Goal: Information Seeking & Learning: Compare options

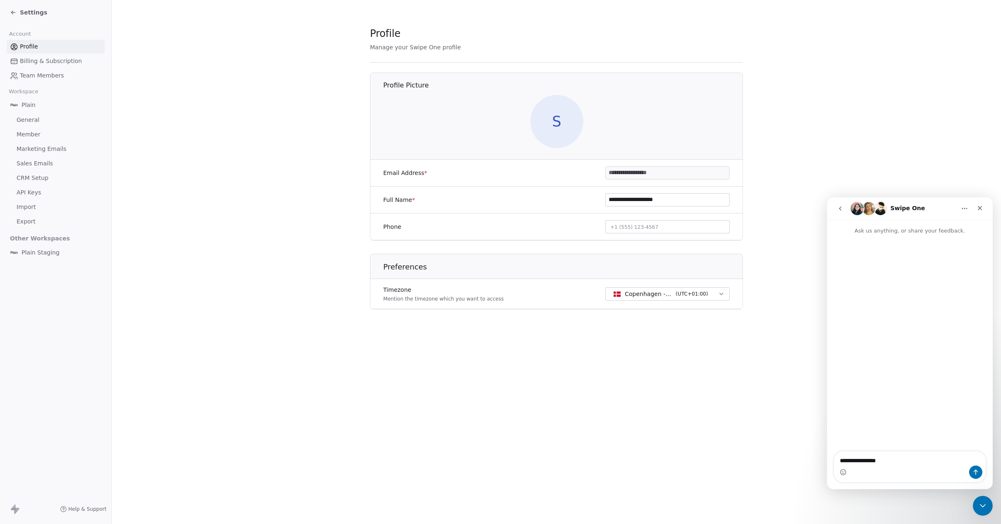
click at [657, 200] on input "**********" at bounding box center [667, 199] width 123 height 12
type input "**********"
click at [982, 498] on div "Close Intercom Messenger" at bounding box center [982, 504] width 20 height 20
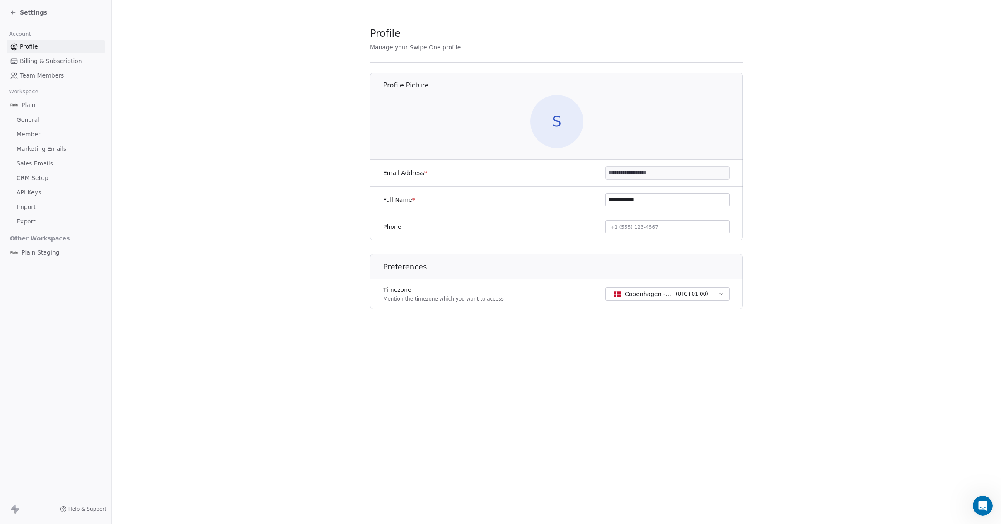
click at [23, 44] on span "Profile" at bounding box center [29, 46] width 18 height 9
click at [30, 63] on span "Billing & Subscription" at bounding box center [51, 61] width 62 height 9
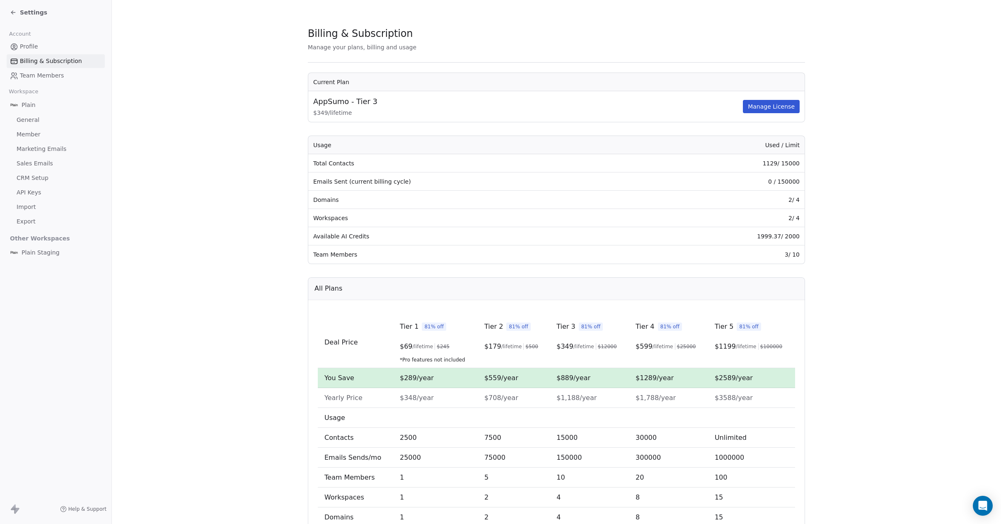
click at [24, 49] on span "Profile" at bounding box center [29, 46] width 18 height 9
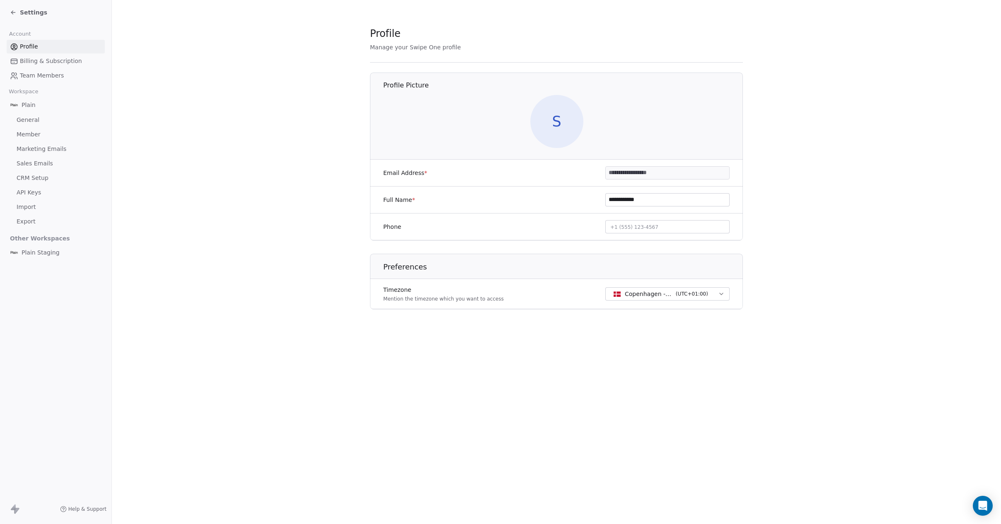
click at [35, 60] on span "Billing & Subscription" at bounding box center [51, 61] width 62 height 9
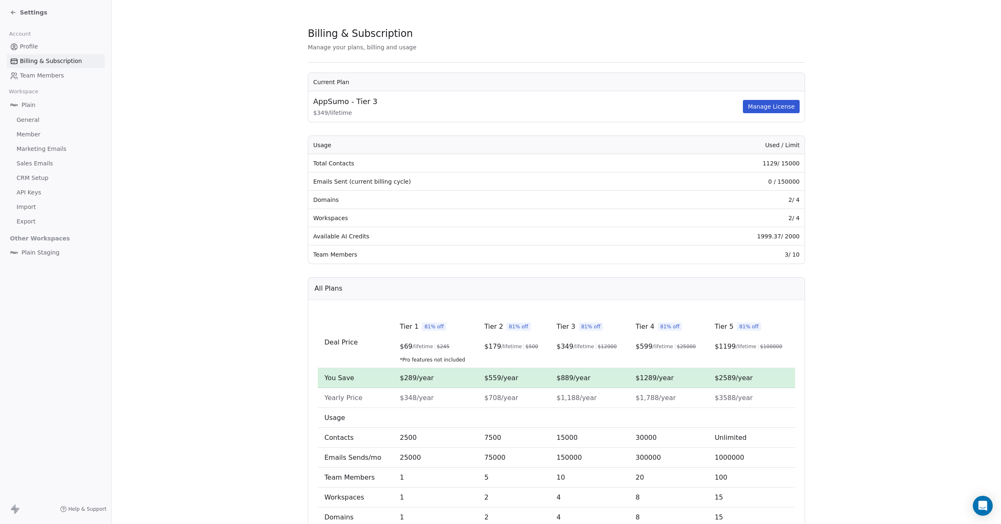
click at [754, 256] on td "3 / 10" at bounding box center [723, 254] width 163 height 18
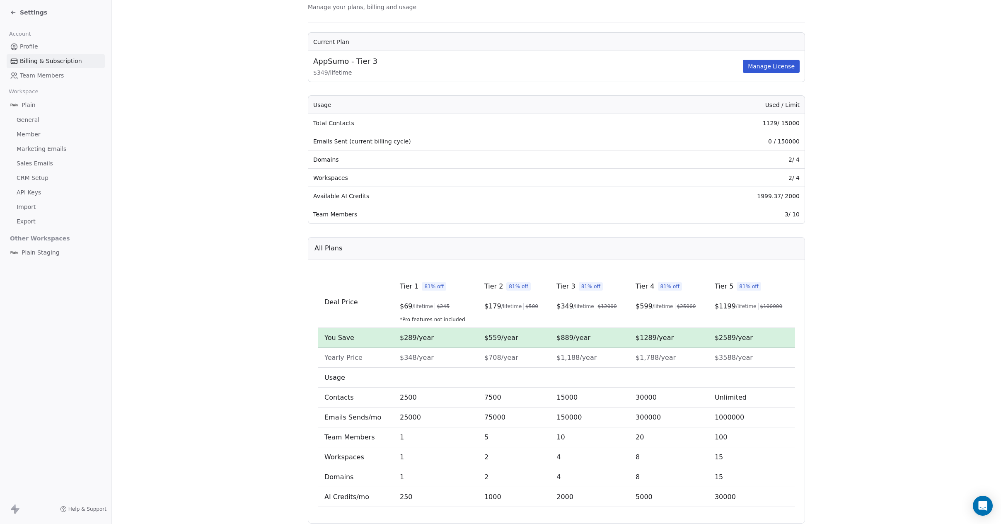
scroll to position [66, 0]
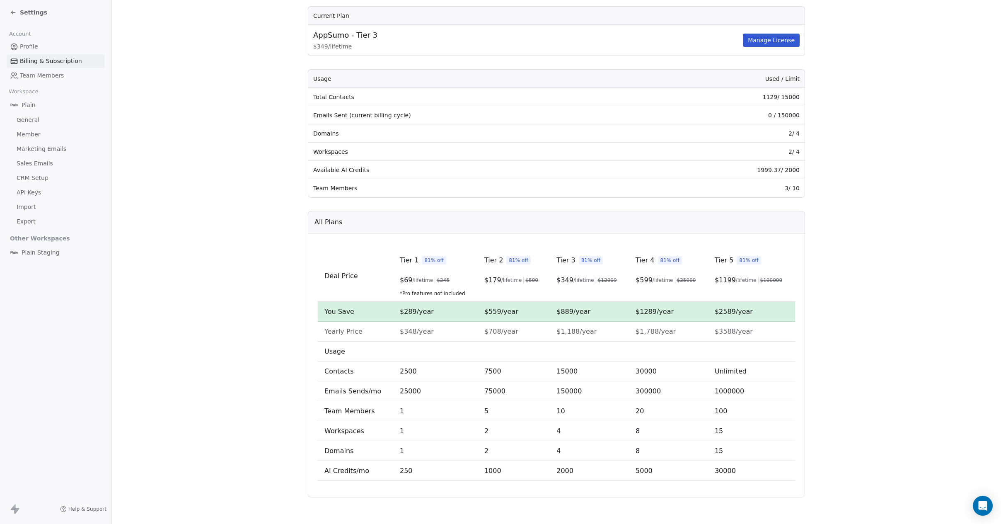
click at [739, 283] on span "/lifetime" at bounding box center [746, 280] width 21 height 7
click at [701, 318] on td "$1289/year" at bounding box center [668, 312] width 79 height 20
drag, startPoint x: 631, startPoint y: 281, endPoint x: 653, endPoint y: 281, distance: 22.4
click at [653, 281] on td "Tier 4 81% off $ 599 /lifetime $ 25000" at bounding box center [668, 275] width 79 height 51
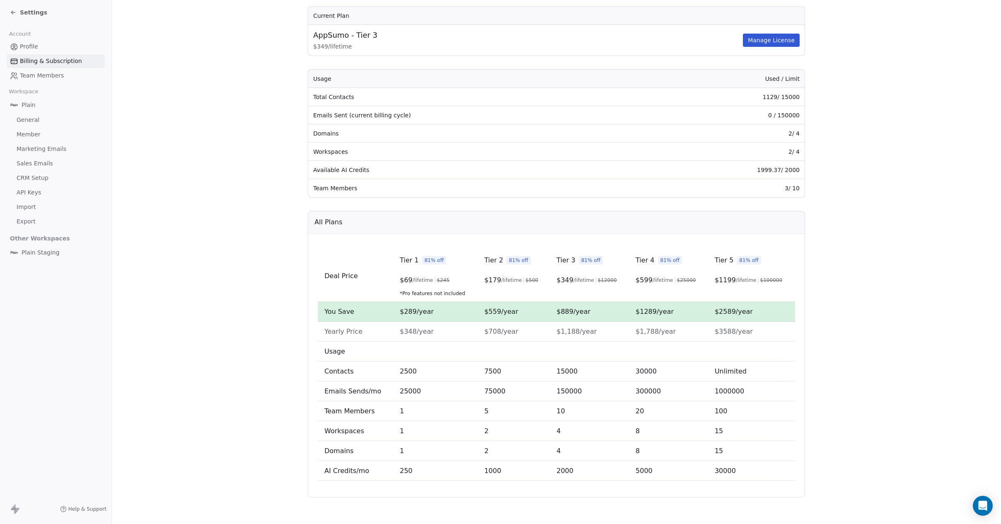
click at [657, 317] on td "$1289/year" at bounding box center [668, 312] width 79 height 20
drag, startPoint x: 619, startPoint y: 314, endPoint x: 684, endPoint y: 313, distance: 65.9
click at [684, 313] on tr "You Save $289/year $559/year $889/year $1289/year $2589/year" at bounding box center [556, 312] width 477 height 20
click at [679, 331] on td "$1,788/year" at bounding box center [668, 332] width 79 height 20
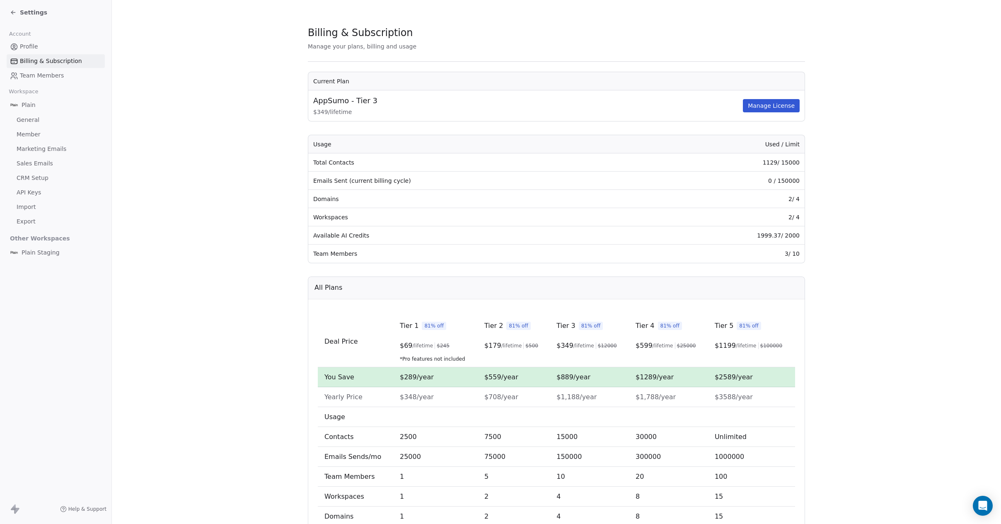
scroll to position [0, 0]
